Goal: Information Seeking & Learning: Learn about a topic

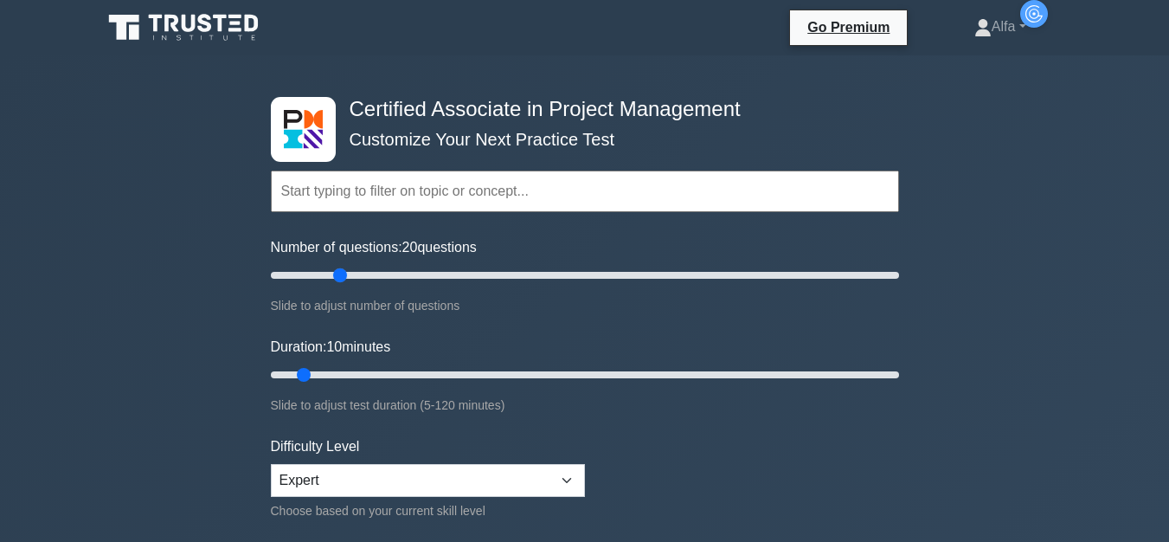
drag, startPoint x: 288, startPoint y: 279, endPoint x: 343, endPoint y: 279, distance: 54.5
type input "25"
click at [343, 279] on input "Number of questions: 20 questions" at bounding box center [585, 275] width 628 height 21
drag, startPoint x: 305, startPoint y: 376, endPoint x: 404, endPoint y: 376, distance: 99.5
type input "30"
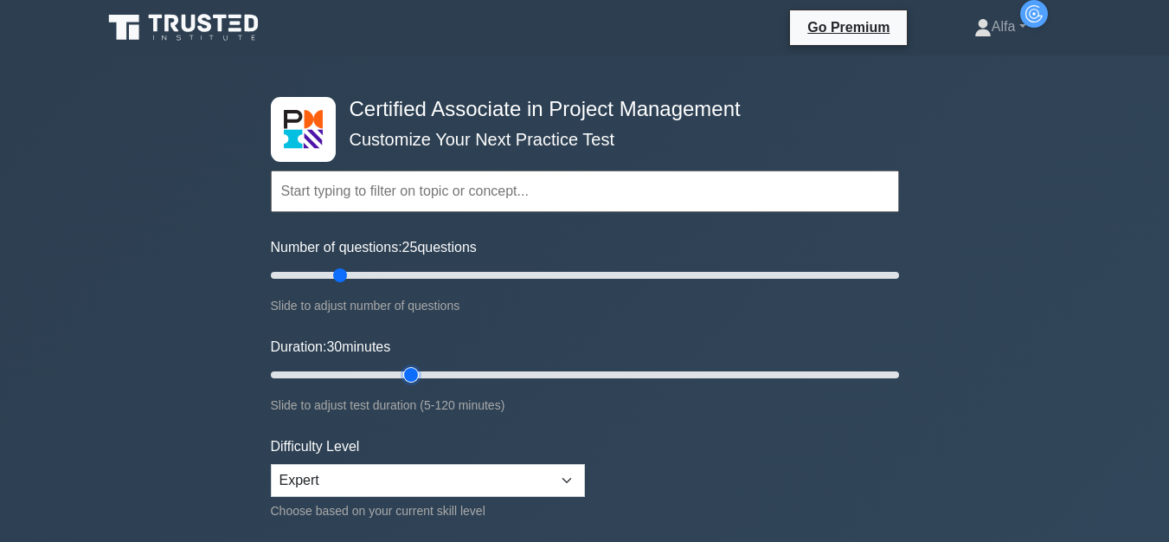
click at [404, 376] on input "Duration: 30 minutes" at bounding box center [585, 374] width 628 height 21
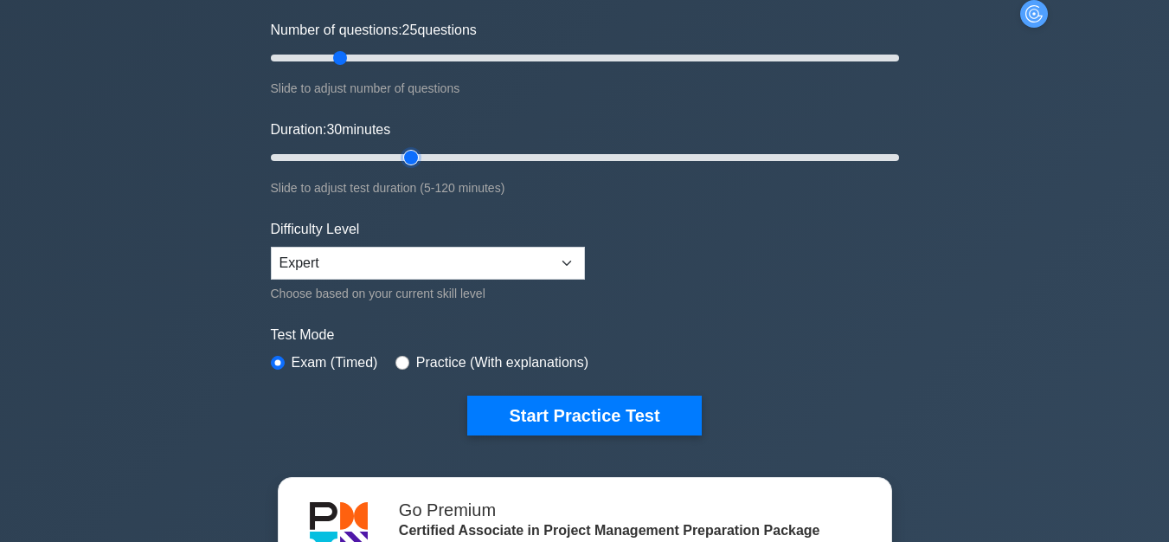
scroll to position [241, 0]
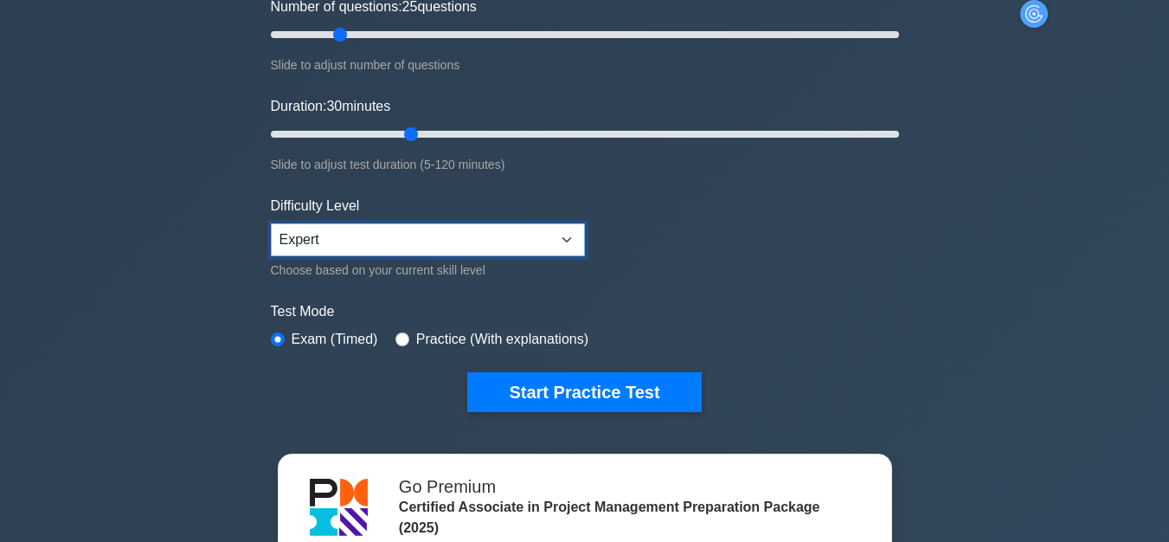
click at [567, 238] on select "Beginner Intermediate Expert" at bounding box center [428, 239] width 314 height 33
select select "intermediate"
click at [271, 223] on select "Beginner Intermediate Expert" at bounding box center [428, 239] width 314 height 33
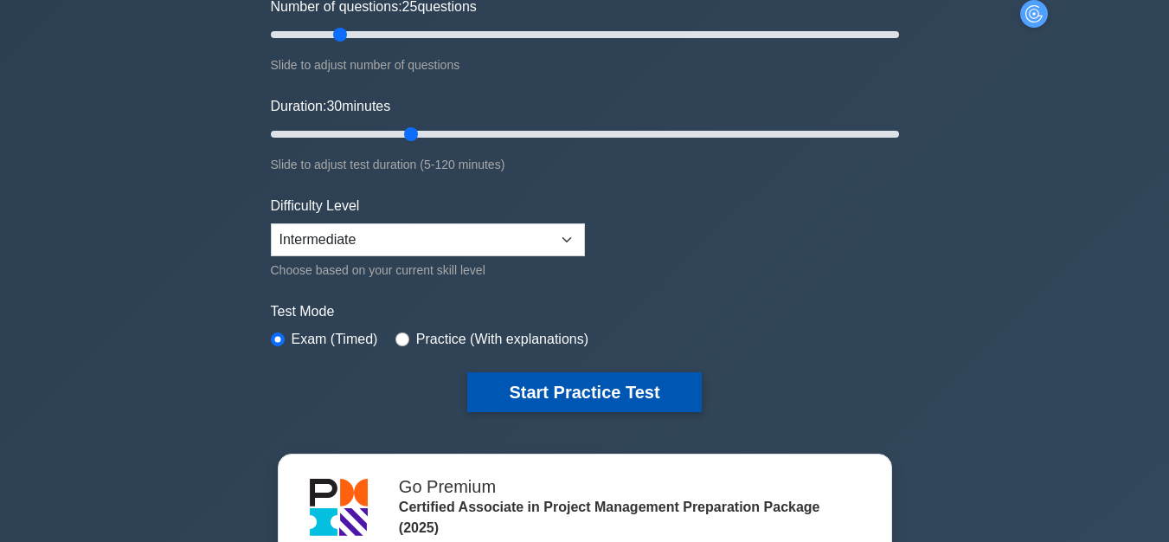
click at [579, 386] on button "Start Practice Test" at bounding box center [584, 392] width 234 height 40
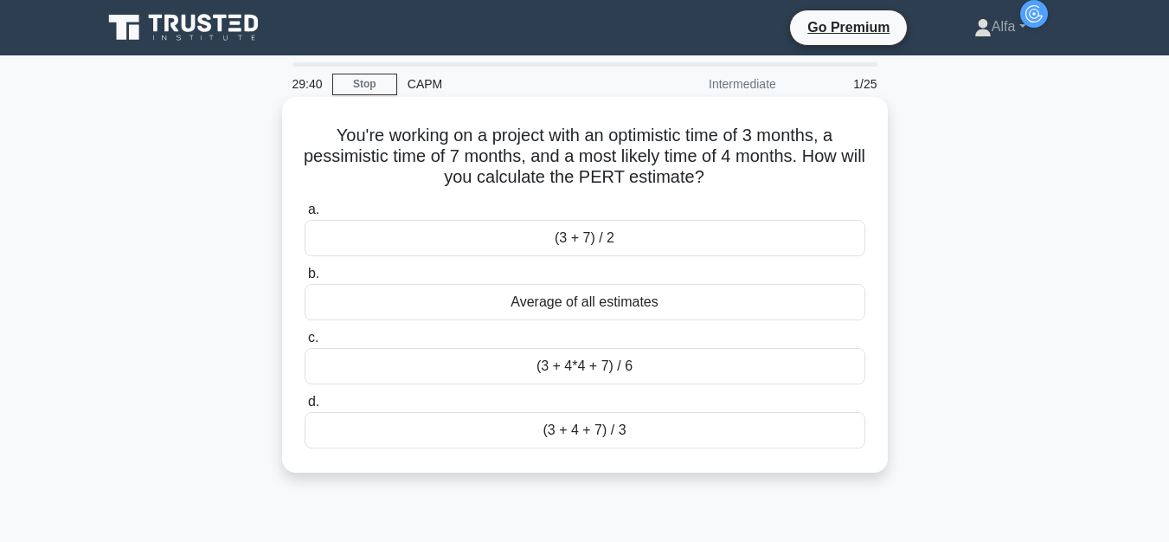
drag, startPoint x: 733, startPoint y: 180, endPoint x: 320, endPoint y: 141, distance: 414.7
click at [320, 141] on h5 "You're working on a project with an optimistic time of 3 months, a pessimistic …" at bounding box center [585, 157] width 564 height 64
click at [497, 302] on div "Average of all estimates" at bounding box center [585, 302] width 561 height 36
click at [305, 280] on input "b. Average of all estimates" at bounding box center [305, 273] width 0 height 11
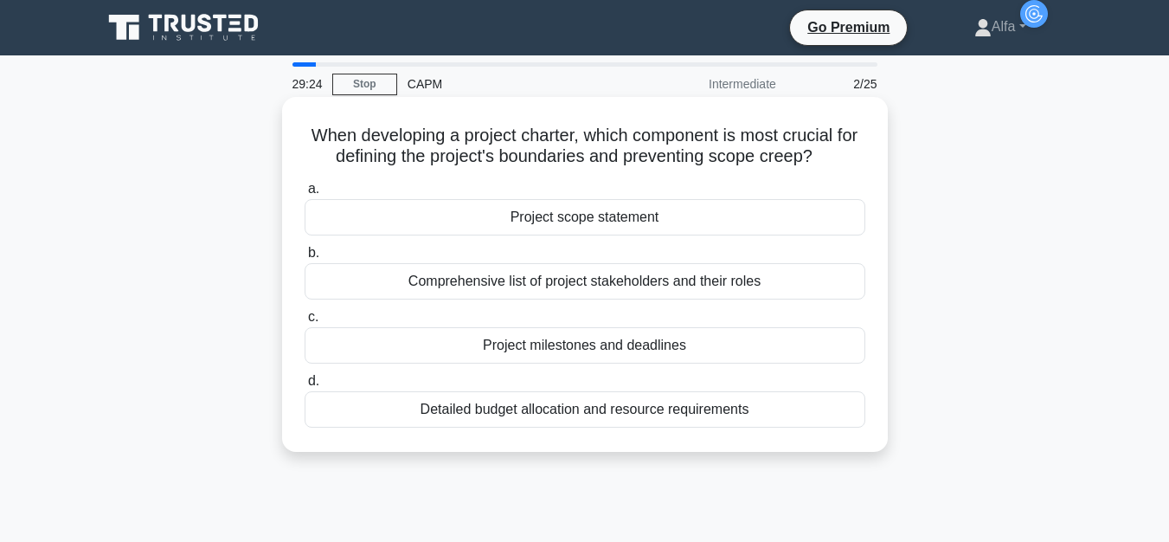
click at [615, 224] on div "Project scope statement" at bounding box center [585, 217] width 561 height 36
click at [305, 195] on input "a. Project scope statement" at bounding box center [305, 189] width 0 height 11
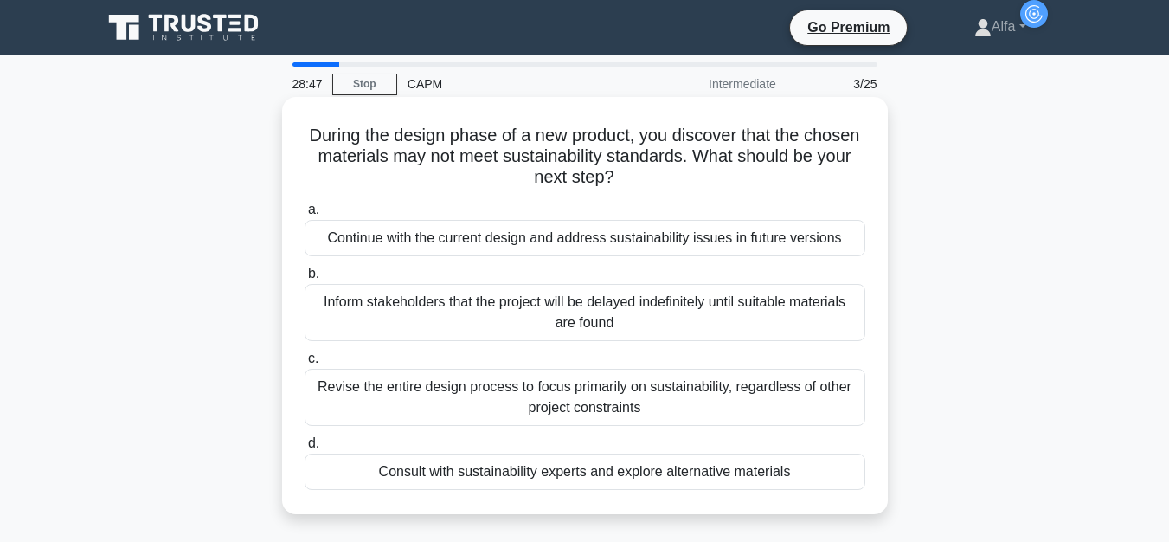
click at [668, 478] on div "Consult with sustainability experts and explore alternative materials" at bounding box center [585, 472] width 561 height 36
click at [305, 449] on input "d. Consult with sustainability experts and explore alternative materials" at bounding box center [305, 443] width 0 height 11
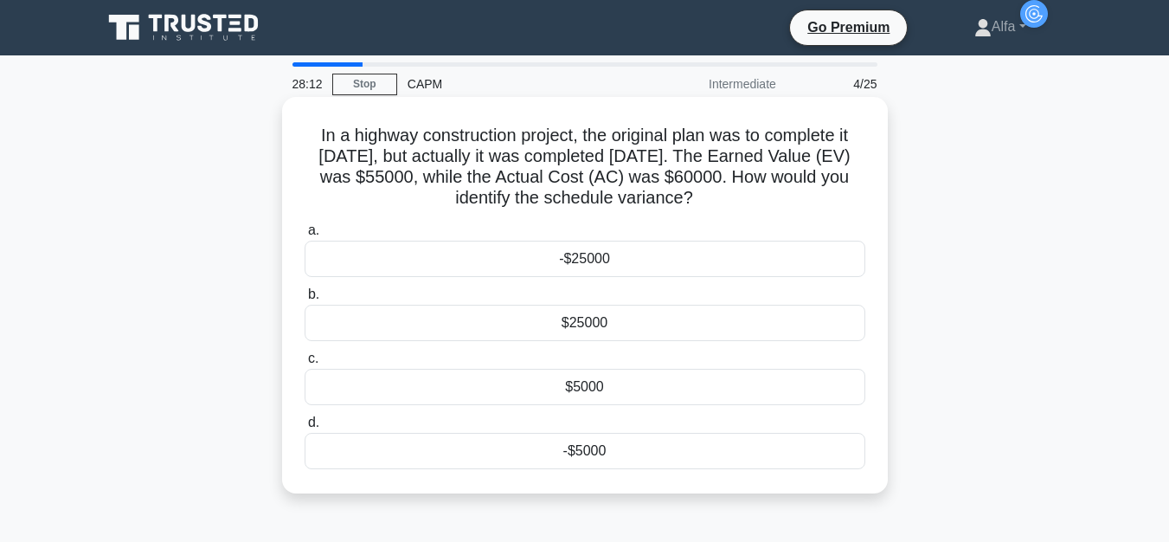
click at [604, 330] on div "$25000" at bounding box center [585, 323] width 561 height 36
click at [305, 300] on input "b. $25000" at bounding box center [305, 294] width 0 height 11
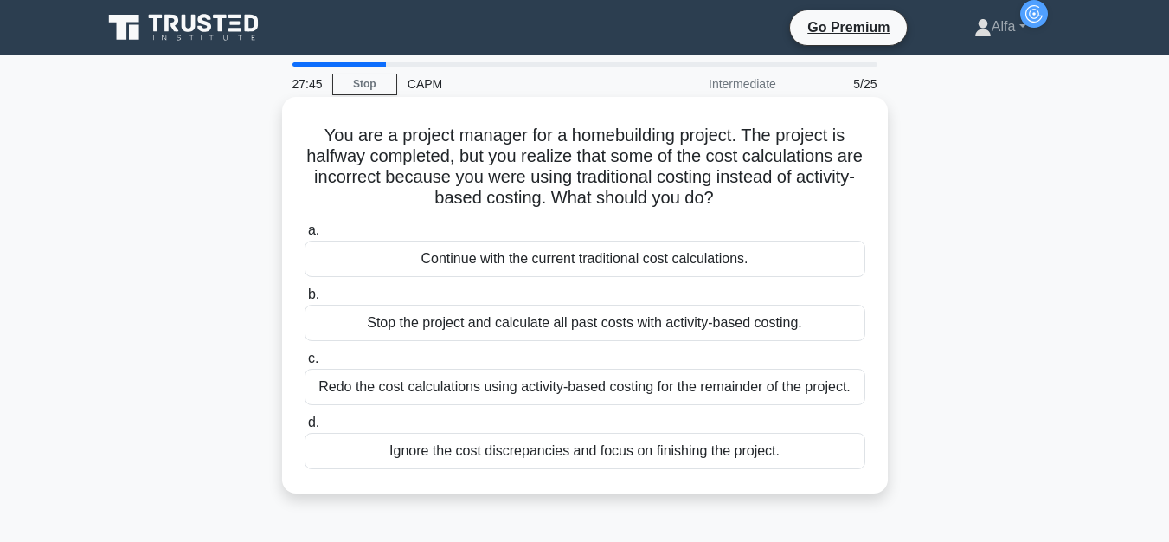
click at [553, 267] on div "Continue with the current traditional cost calculations." at bounding box center [585, 259] width 561 height 36
click at [305, 236] on input "a. Continue with the current traditional cost calculations." at bounding box center [305, 230] width 0 height 11
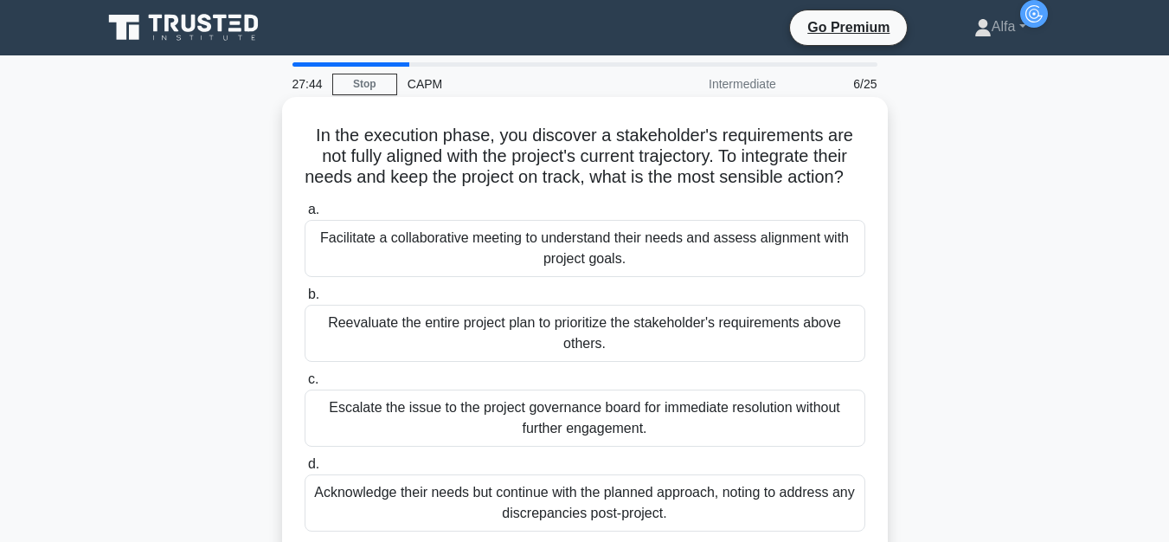
click at [564, 268] on div "Facilitate a collaborative meeting to understand their needs and assess alignme…" at bounding box center [585, 248] width 561 height 57
click at [305, 216] on input "a. Facilitate a collaborative meeting to understand their needs and assess alig…" at bounding box center [305, 209] width 0 height 11
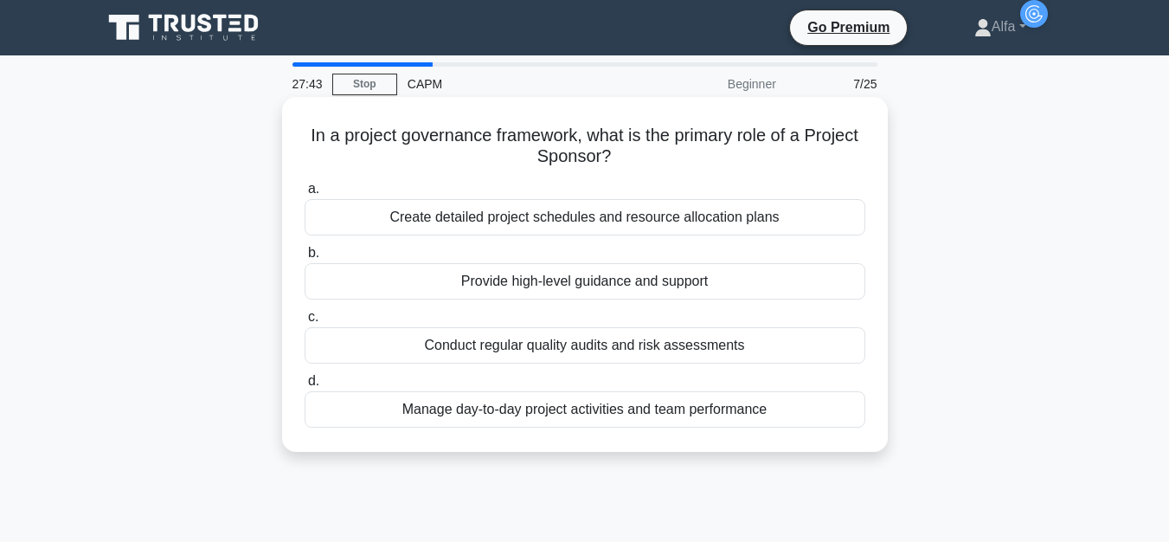
click at [613, 366] on div "a. Create detailed project schedules and resource allocation plans b. Provide h…" at bounding box center [585, 303] width 582 height 256
click at [597, 345] on div "Conduct regular quality audits and risk assessments" at bounding box center [585, 345] width 561 height 36
click at [305, 323] on input "c. Conduct regular quality audits and risk assessments" at bounding box center [305, 317] width 0 height 11
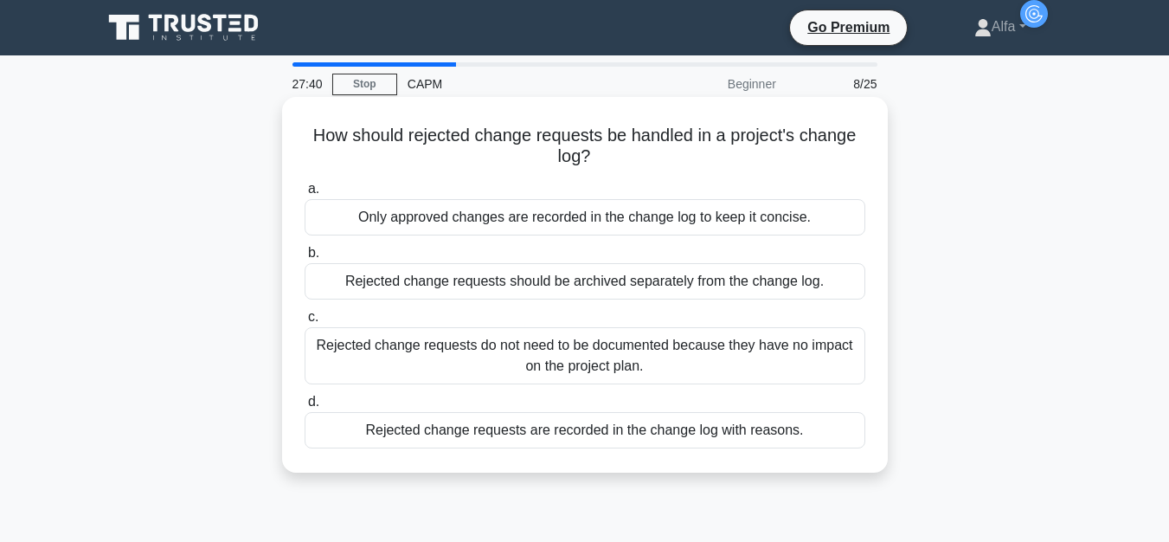
click at [581, 280] on div "Rejected change requests should be archived separately from the change log." at bounding box center [585, 281] width 561 height 36
click at [305, 259] on input "b. Rejected change requests should be archived separately from the change log." at bounding box center [305, 253] width 0 height 11
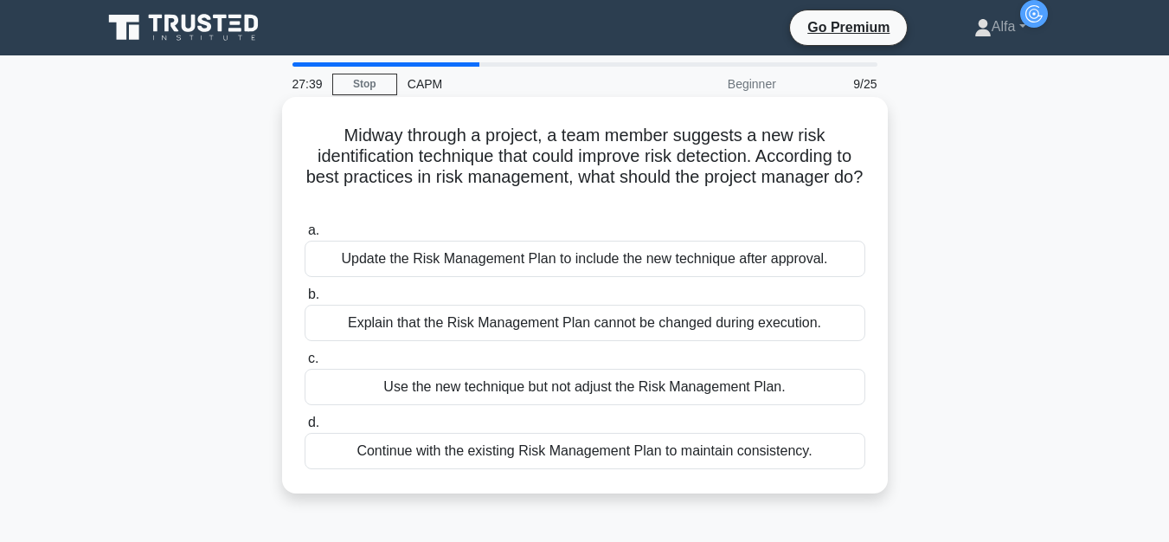
click at [664, 326] on div "Explain that the Risk Management Plan cannot be changed during execution." at bounding box center [585, 323] width 561 height 36
click at [305, 300] on input "b. Explain that the Risk Management Plan cannot be changed during execution." at bounding box center [305, 294] width 0 height 11
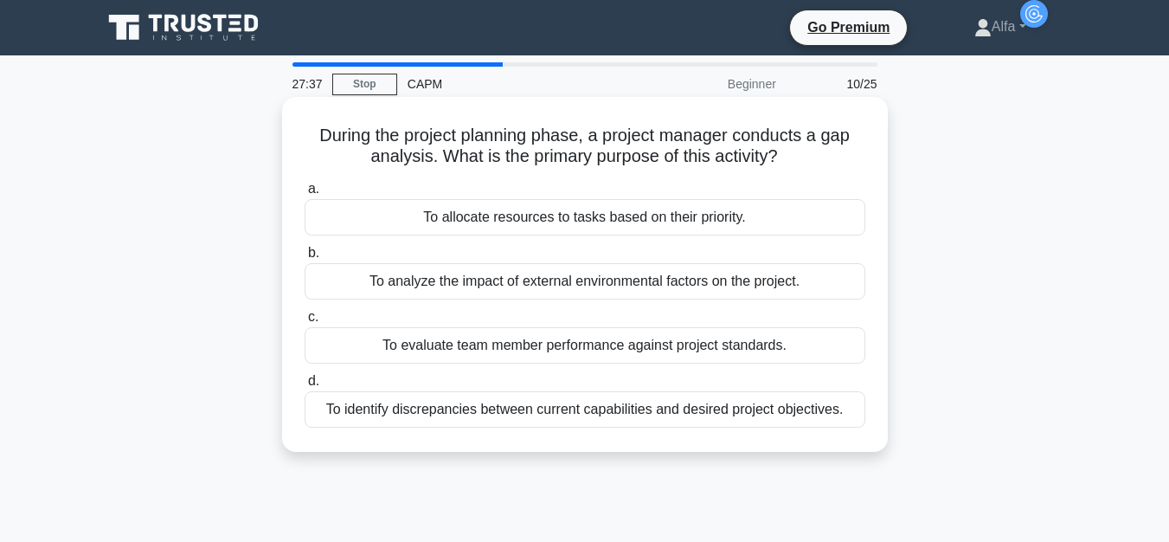
click at [661, 406] on div "To identify discrepancies between current capabilities and desired project obje…" at bounding box center [585, 409] width 561 height 36
click at [305, 387] on input "d. To identify discrepancies between current capabilities and desired project o…" at bounding box center [305, 381] width 0 height 11
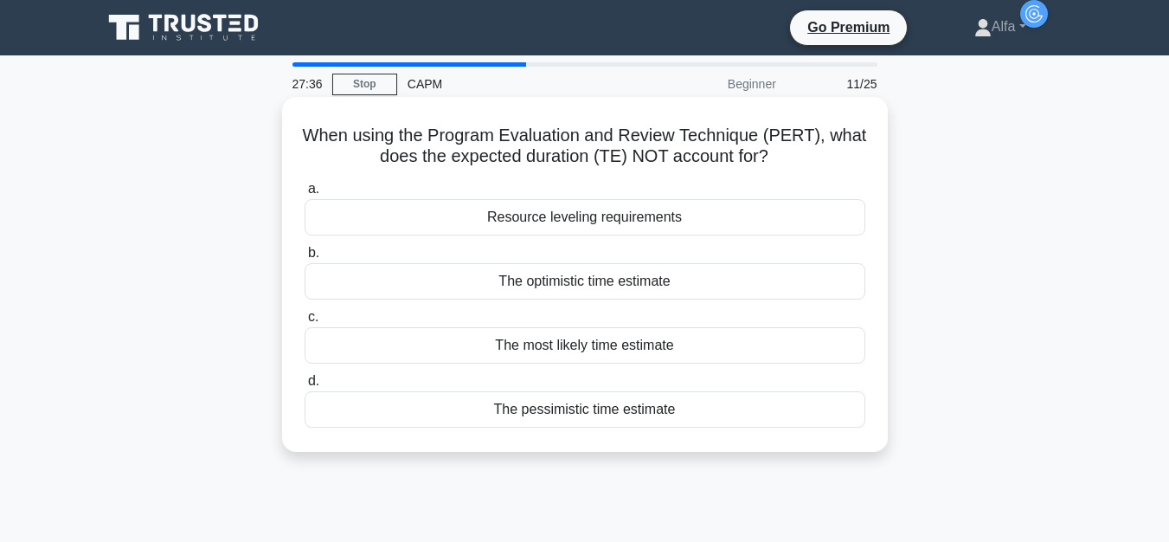
click at [668, 345] on div "The most likely time estimate" at bounding box center [585, 345] width 561 height 36
click at [305, 323] on input "c. The most likely time estimate" at bounding box center [305, 317] width 0 height 11
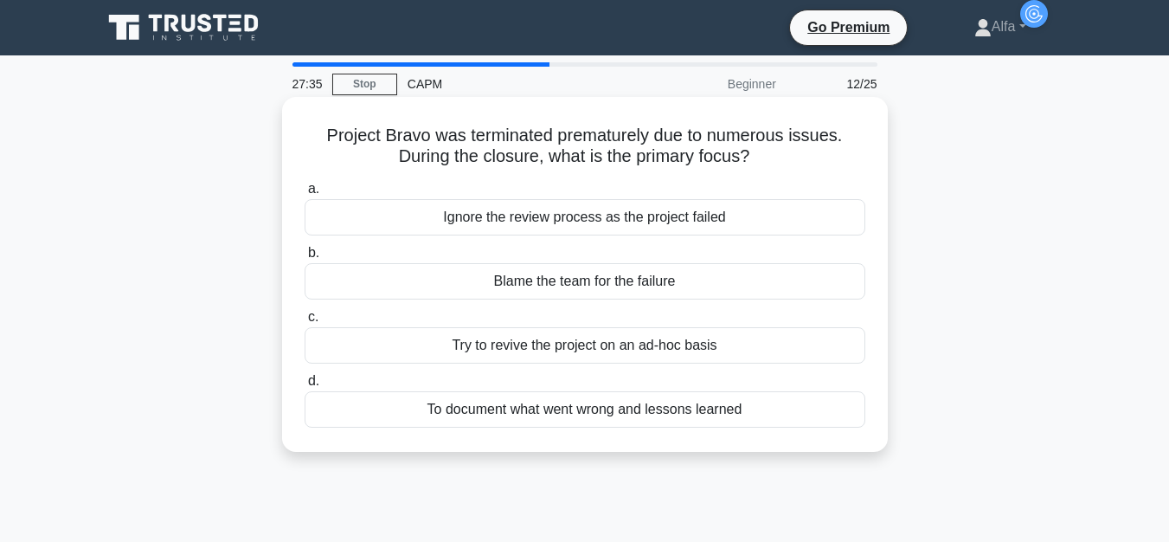
click at [659, 291] on div "Blame the team for the failure" at bounding box center [585, 281] width 561 height 36
click at [305, 259] on input "b. Blame the team for the failure" at bounding box center [305, 253] width 0 height 11
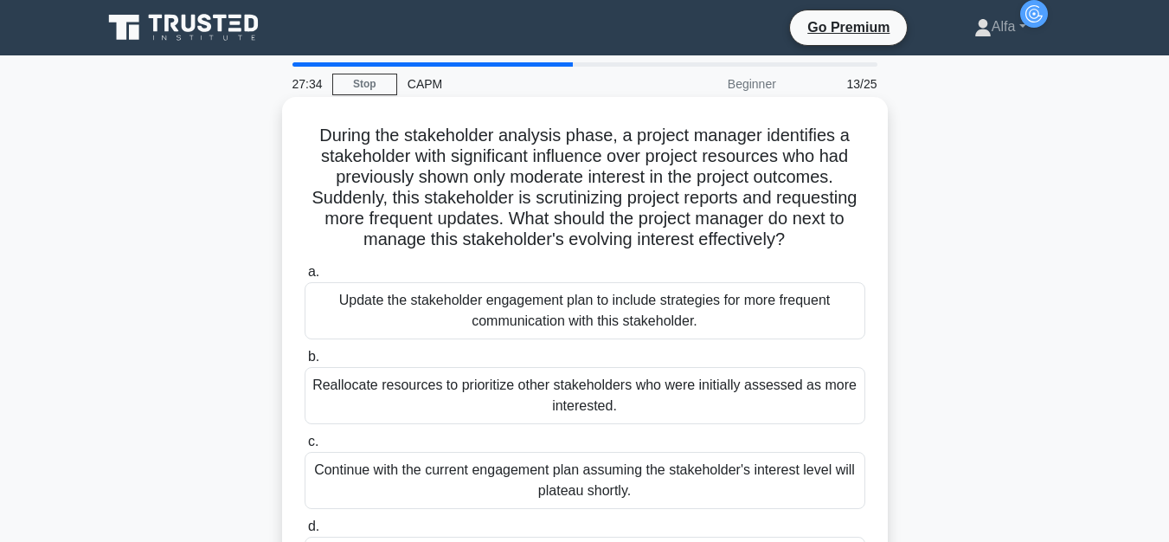
click at [643, 310] on div "Update the stakeholder engagement plan to include strategies for more frequent …" at bounding box center [585, 310] width 561 height 57
click at [305, 278] on input "a. Update the stakeholder engagement plan to include strategies for more freque…" at bounding box center [305, 272] width 0 height 11
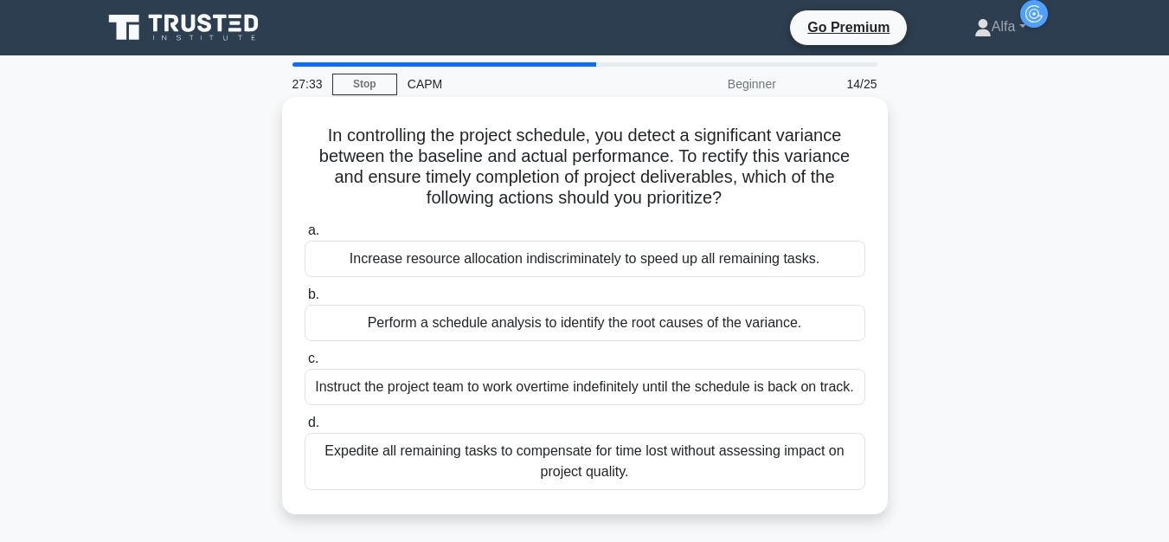
click at [635, 382] on div "Instruct the project team to work overtime indefinitely until the schedule is b…" at bounding box center [585, 387] width 561 height 36
click at [305, 364] on input "c. Instruct the project team to work overtime indefinitely until the schedule i…" at bounding box center [305, 358] width 0 height 11
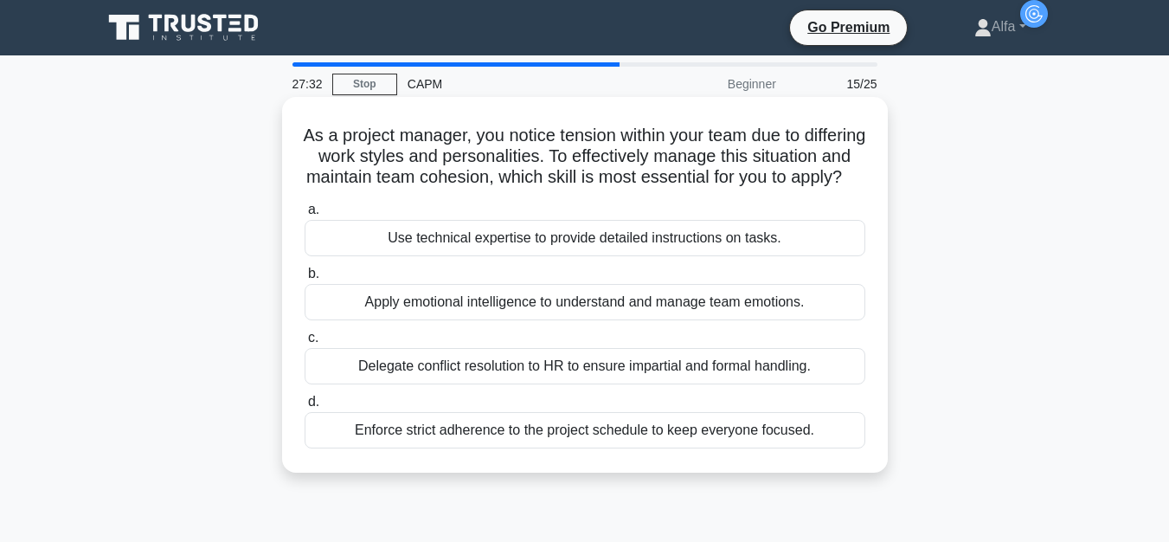
click at [618, 448] on div "Enforce strict adherence to the project schedule to keep everyone focused." at bounding box center [585, 430] width 561 height 36
click at [305, 408] on input "d. Enforce strict adherence to the project schedule to keep everyone focused." at bounding box center [305, 401] width 0 height 11
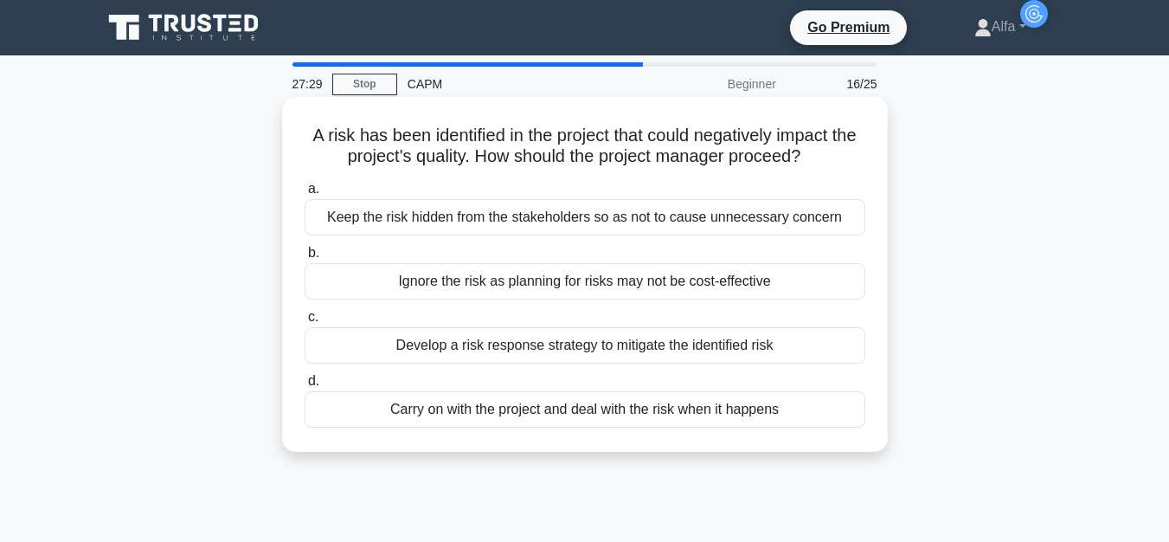
click at [609, 417] on div "Carry on with the project and deal with the risk when it happens" at bounding box center [585, 409] width 561 height 36
click at [305, 387] on input "d. Carry on with the project and deal with the risk when it happens" at bounding box center [305, 381] width 0 height 11
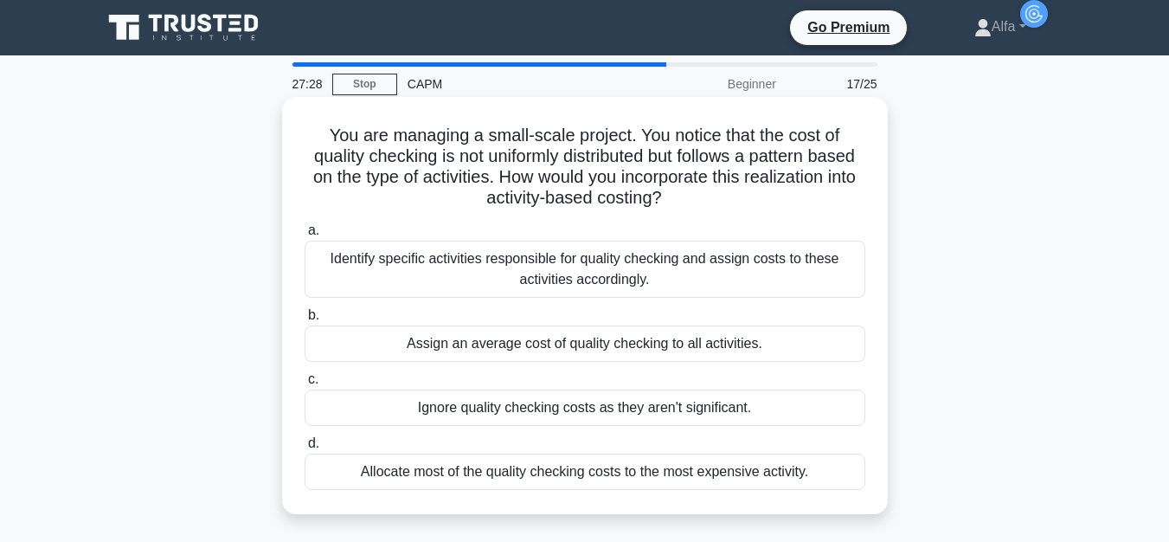
click at [610, 339] on div "Assign an average cost of quality checking to all activities." at bounding box center [585, 343] width 561 height 36
click at [305, 321] on input "b. Assign an average cost of quality checking to all activities." at bounding box center [305, 315] width 0 height 11
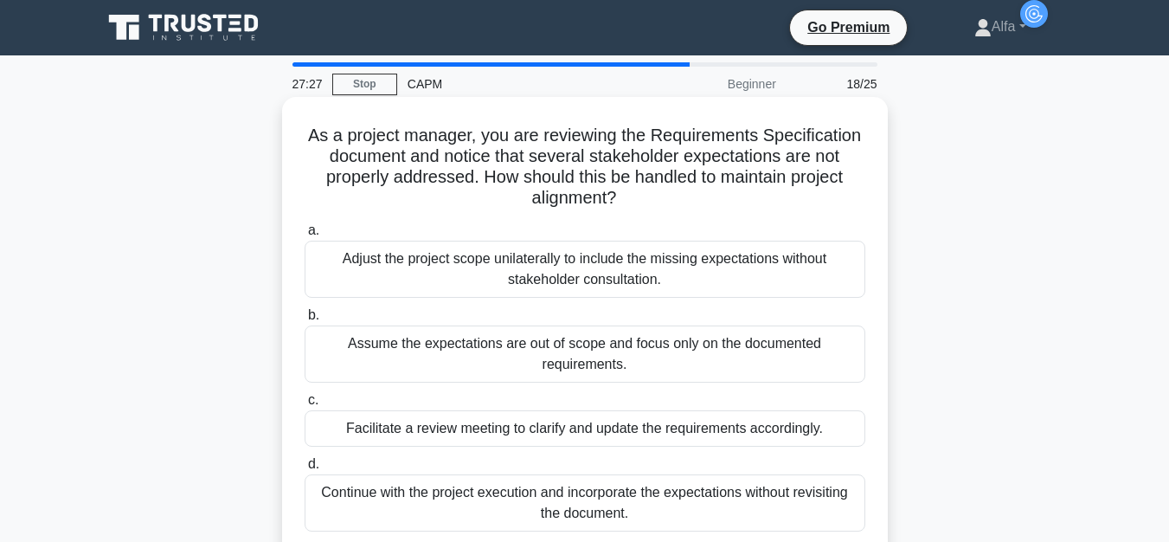
click at [624, 290] on div "Adjust the project scope unilaterally to include the missing expectations witho…" at bounding box center [585, 269] width 561 height 57
click at [305, 236] on input "a. Adjust the project scope unilaterally to include the missing expectations wi…" at bounding box center [305, 230] width 0 height 11
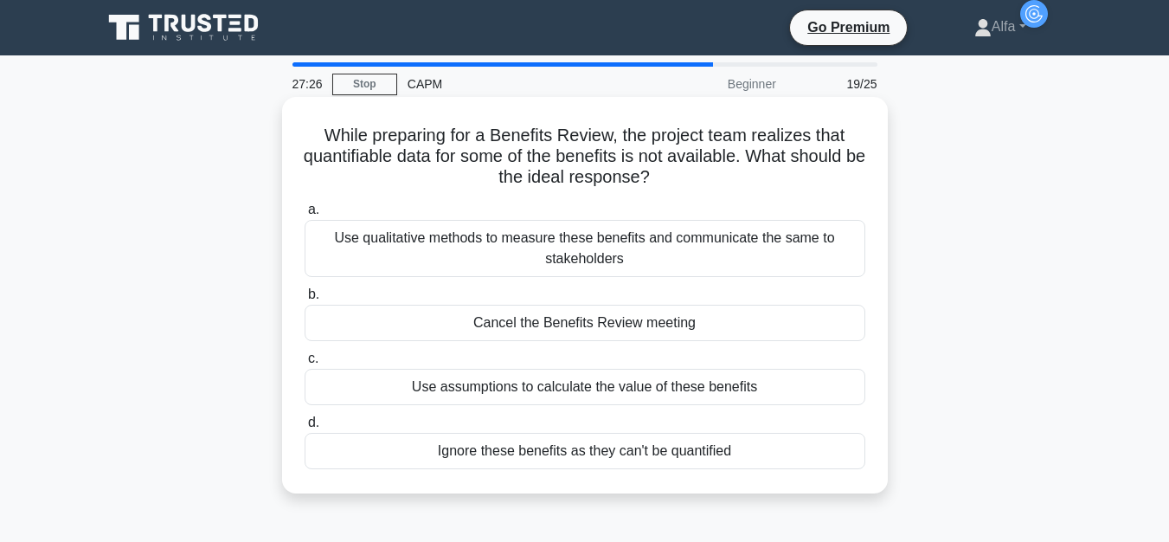
click at [599, 315] on div "Cancel the Benefits Review meeting" at bounding box center [585, 323] width 561 height 36
click at [305, 300] on input "b. Cancel the Benefits Review meeting" at bounding box center [305, 294] width 0 height 11
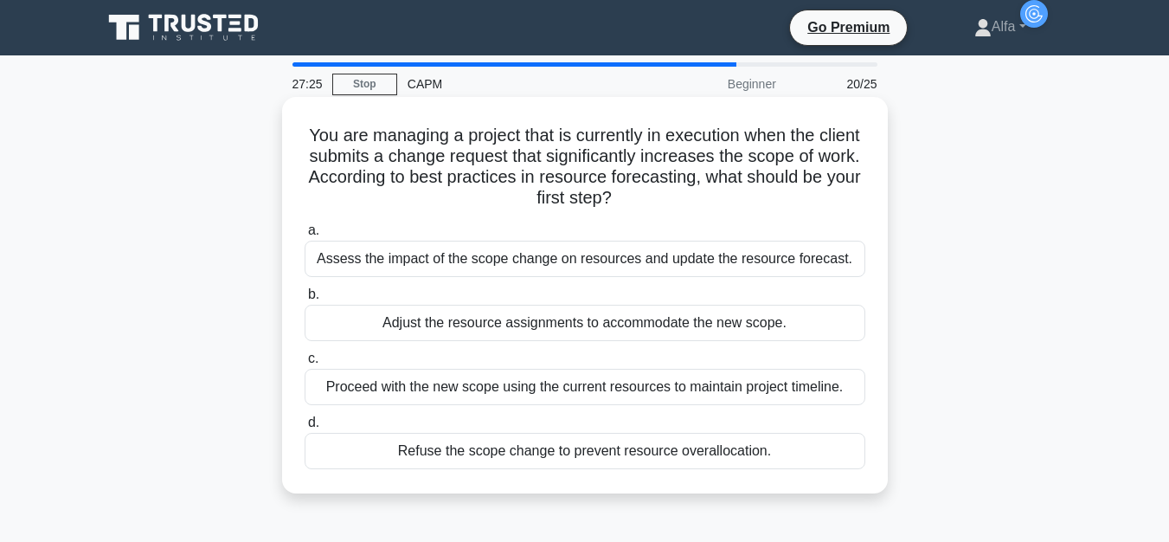
click at [586, 331] on div "Adjust the resource assignments to accommodate the new scope." at bounding box center [585, 323] width 561 height 36
click at [305, 300] on input "b. Adjust the resource assignments to accommodate the new scope." at bounding box center [305, 294] width 0 height 11
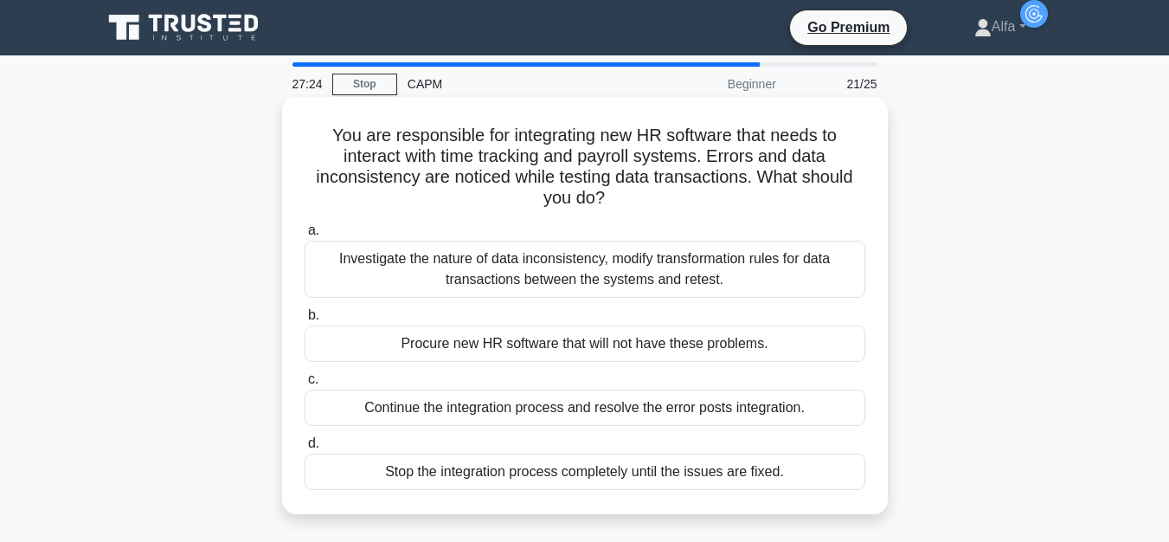
click at [564, 408] on div "Continue the integration process and resolve the error posts integration." at bounding box center [585, 408] width 561 height 36
click at [305, 385] on input "c. Continue the integration process and resolve the error posts integration." at bounding box center [305, 379] width 0 height 11
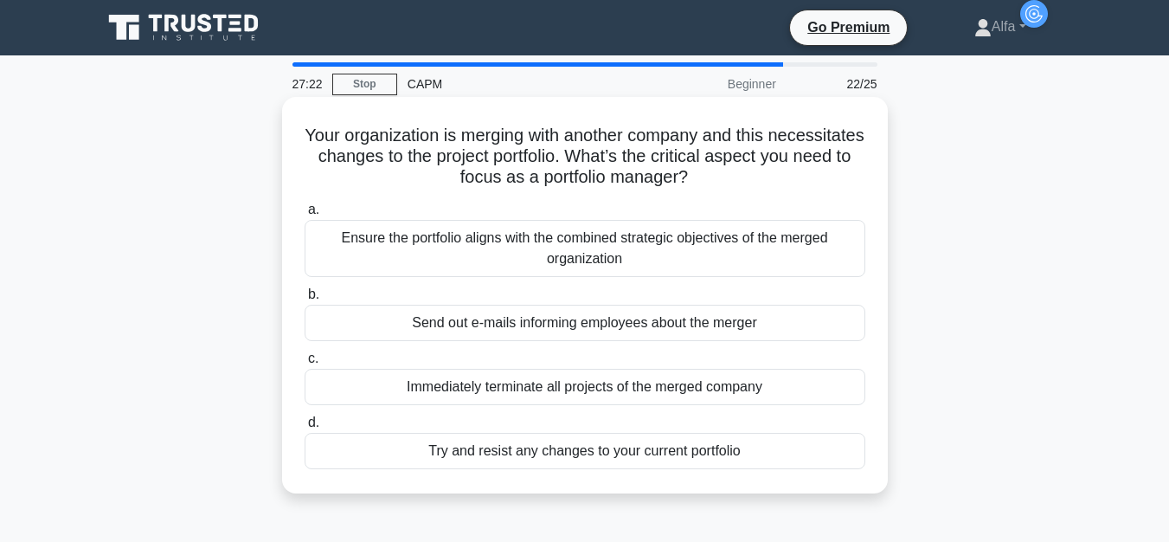
click at [593, 325] on div "Send out e-mails informing employees about the merger" at bounding box center [585, 323] width 561 height 36
click at [305, 300] on input "b. Send out e-mails informing employees about the merger" at bounding box center [305, 294] width 0 height 11
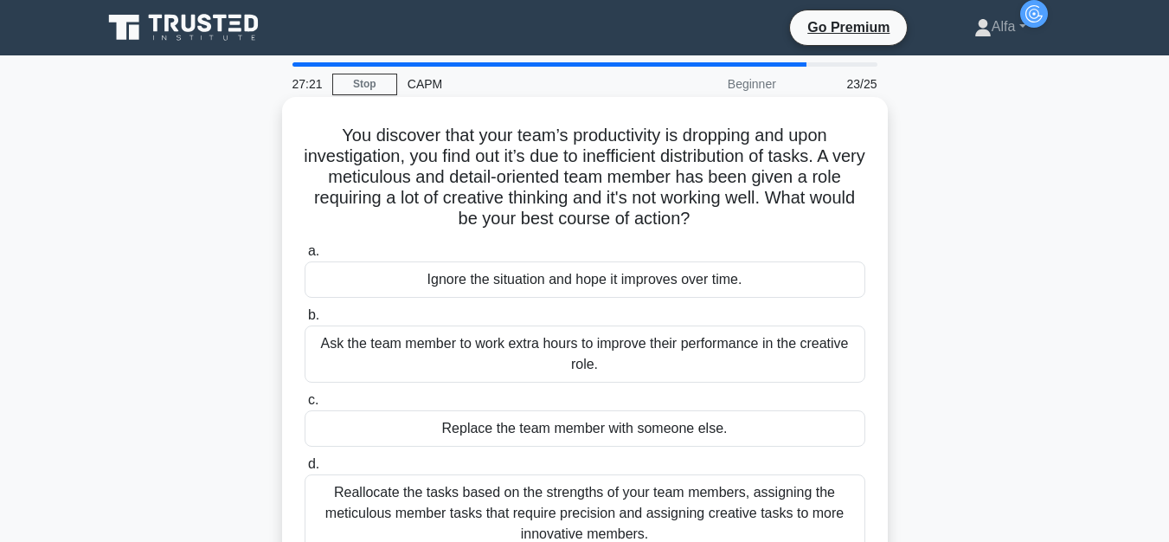
click at [583, 420] on div "Replace the team member with someone else." at bounding box center [585, 428] width 561 height 36
click at [305, 406] on input "c. Replace the team member with someone else." at bounding box center [305, 400] width 0 height 11
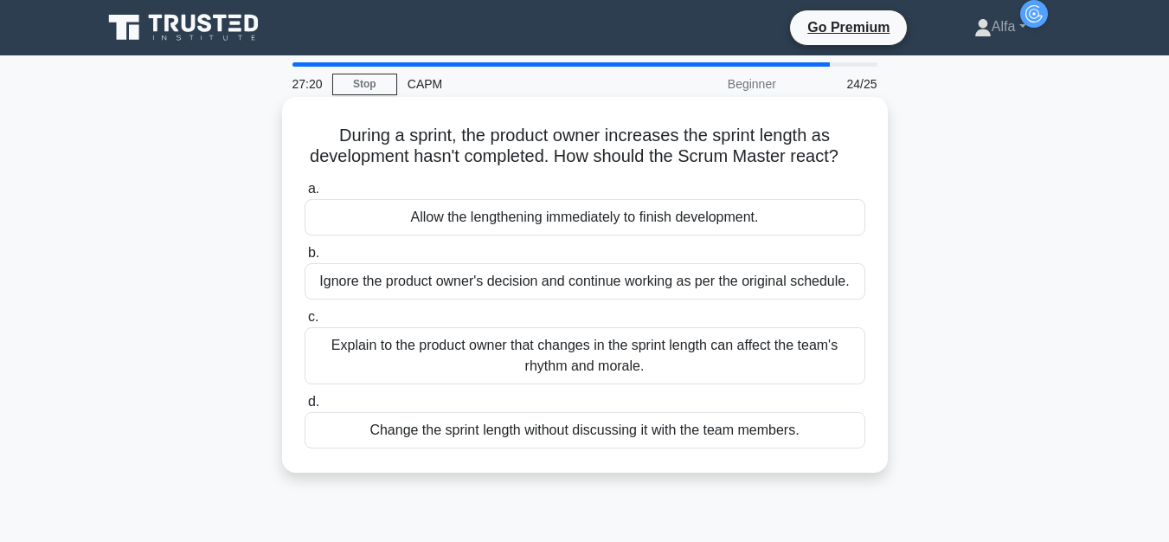
click at [580, 448] on div "Change the sprint length without discussing it with the team members." at bounding box center [585, 430] width 561 height 36
click at [305, 408] on input "d. Change the sprint length without discussing it with the team members." at bounding box center [305, 401] width 0 height 11
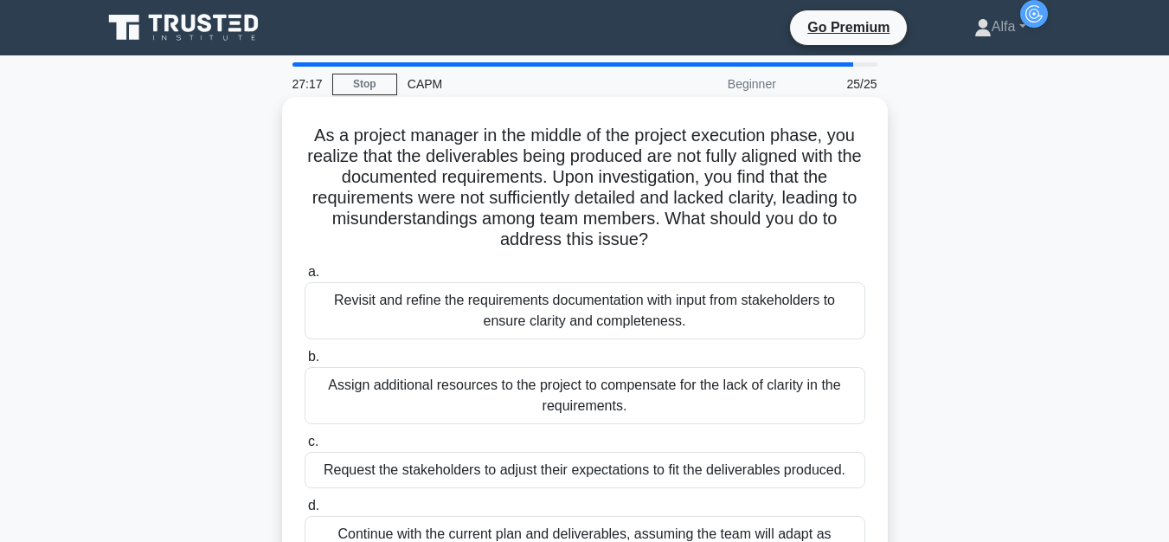
click at [597, 383] on div "Assign additional resources to the project to compensate for the lack of clarit…" at bounding box center [585, 395] width 561 height 57
click at [305, 363] on input "b. Assign additional resources to the project to compensate for the lack of cla…" at bounding box center [305, 356] width 0 height 11
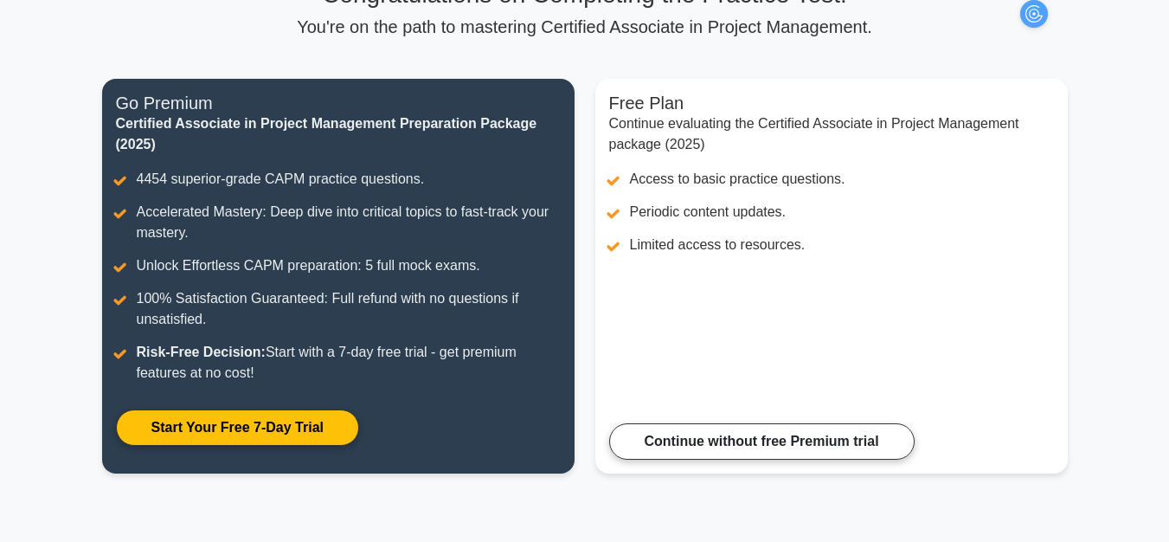
scroll to position [160, 0]
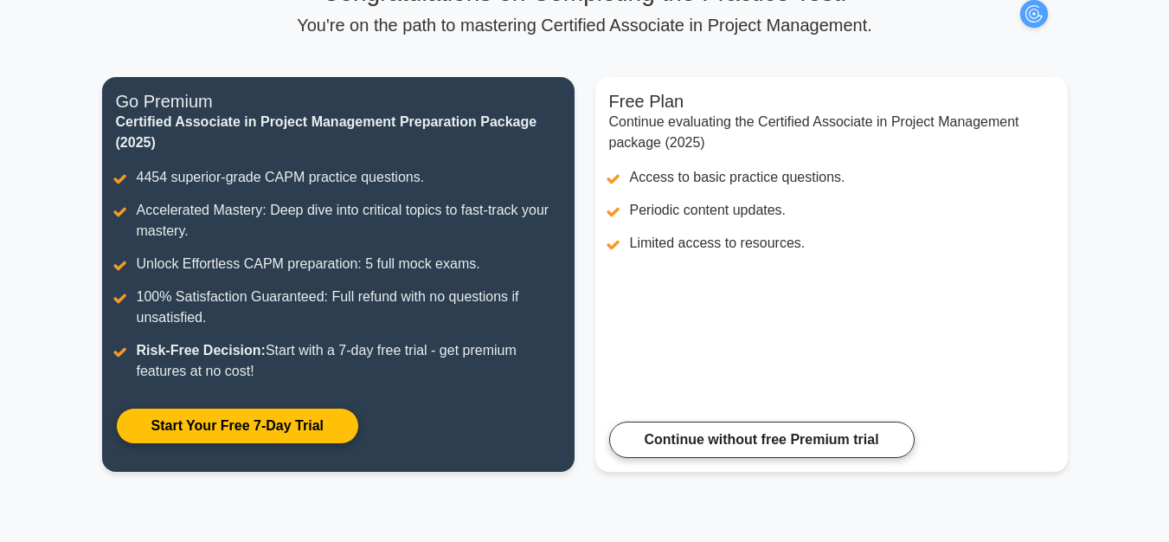
drag, startPoint x: 1182, startPoint y: 209, endPoint x: 1182, endPoint y: 298, distance: 88.3
click at [1169, 298] on html "Go Premium Alfa" at bounding box center [584, 303] width 1169 height 927
